Goal: Find specific page/section: Find specific page/section

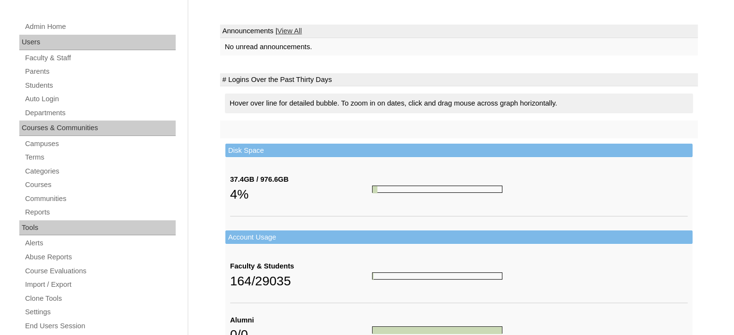
scroll to position [241, 0]
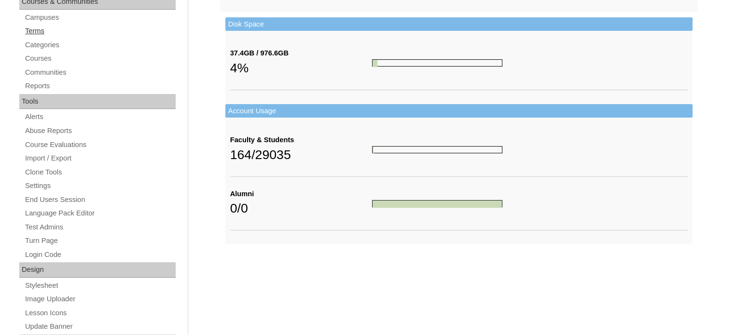
click at [41, 30] on link "Terms" at bounding box center [99, 31] width 151 height 12
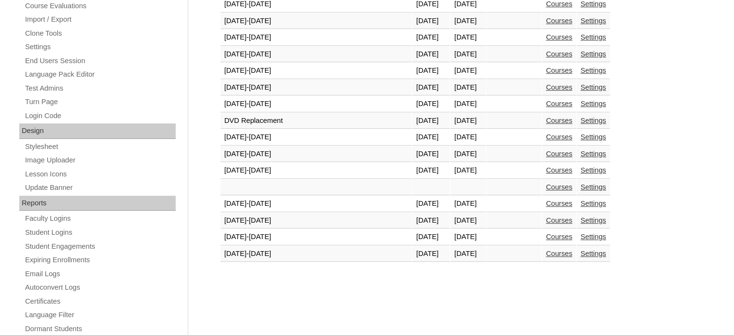
scroll to position [386, 0]
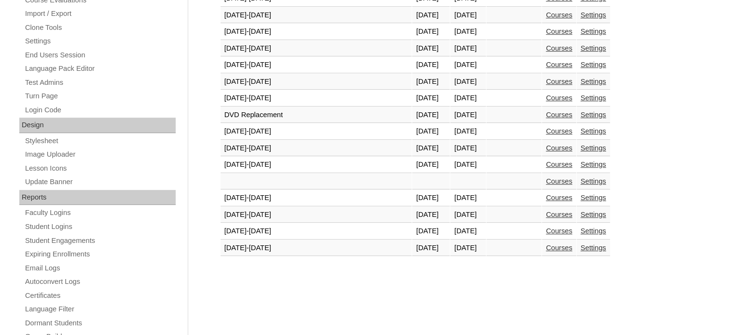
click at [546, 244] on link "Courses" at bounding box center [559, 248] width 27 height 8
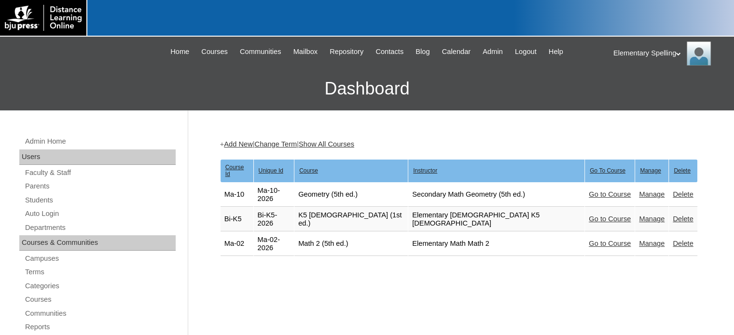
click at [588, 215] on link "Go to Course" at bounding box center [609, 219] width 42 height 8
